Goal: Communication & Community: Ask a question

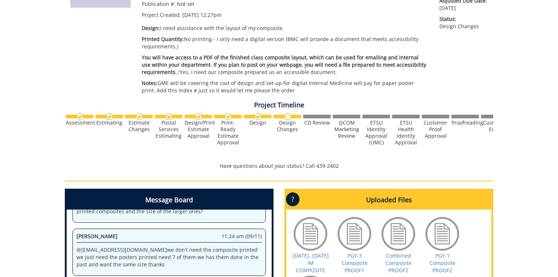
scroll to position [293, 0]
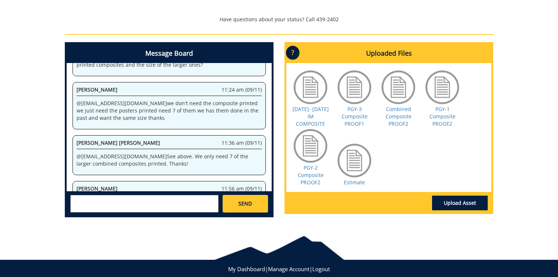
click at [313, 147] on div at bounding box center [310, 145] width 37 height 37
click at [313, 168] on link "PGY-2 Composite PROOF2" at bounding box center [311, 175] width 26 height 22
click at [443, 113] on link "PGY-1 Composite PROOF2" at bounding box center [443, 117] width 26 height 22
click at [354, 183] on link "Estimate" at bounding box center [354, 182] width 21 height 7
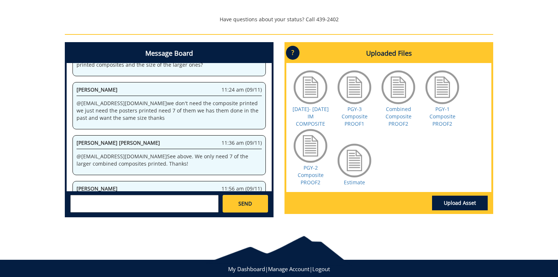
click at [114, 201] on textarea at bounding box center [144, 204] width 148 height 18
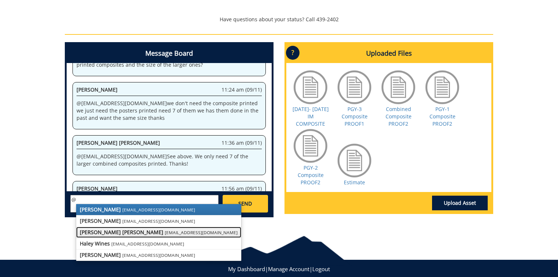
click at [107, 231] on strong "[PERSON_NAME] [PERSON_NAME]" at bounding box center [122, 232] width 84 height 7
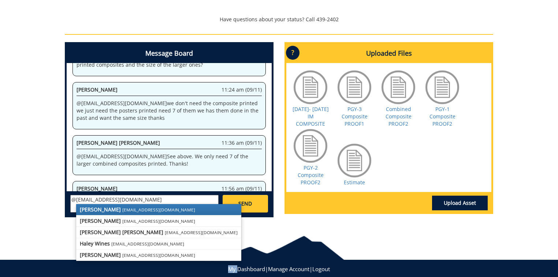
click at [107, 231] on body "BMC Creative Welcome back, [PERSON_NAME] ! | ETSU Homepage | BMC Creative Homep…" at bounding box center [279, 0] width 558 height 587
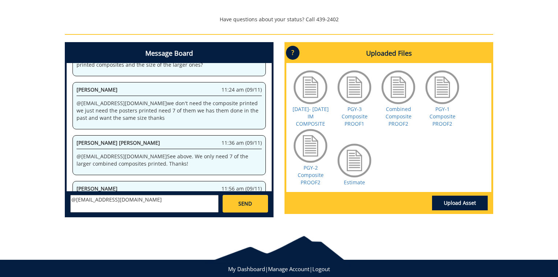
click at [149, 199] on textarea "@[EMAIL_ADDRESS][DOMAIN_NAME]" at bounding box center [144, 204] width 148 height 18
type textarea "@[EMAIL_ADDRESS][DOMAIN_NAME] can we do a smaller poster maybe 12 by 18 like th…"
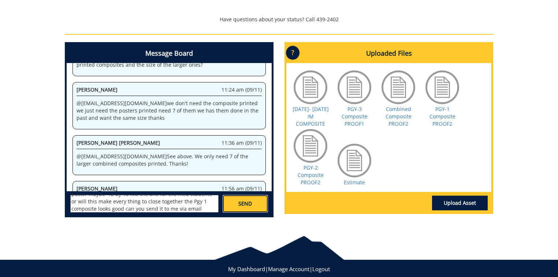
click at [255, 205] on link "SEND" at bounding box center [245, 204] width 45 height 18
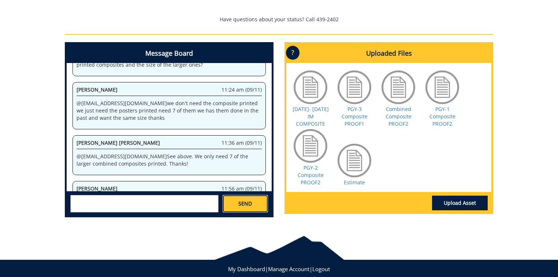
scroll to position [0, 0]
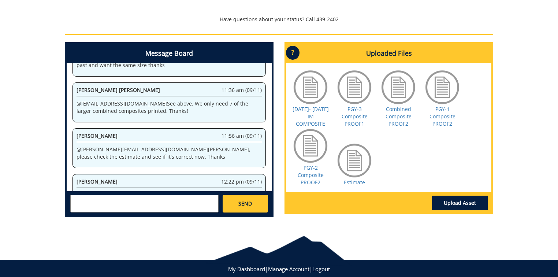
click at [529, 91] on div "252200-A TammyMiller-Class Composites Digital Only [QCM/IM: Internal Medicine R…" at bounding box center [279, 3] width 558 height 440
drag, startPoint x: 545, startPoint y: 48, endPoint x: 553, endPoint y: 21, distance: 28.9
click at [553, 21] on div "252200-A TammyMiller-Class Composites Digital Only [QCM/IM: Internal Medicine R…" at bounding box center [279, 3] width 558 height 440
